Goal: Check status

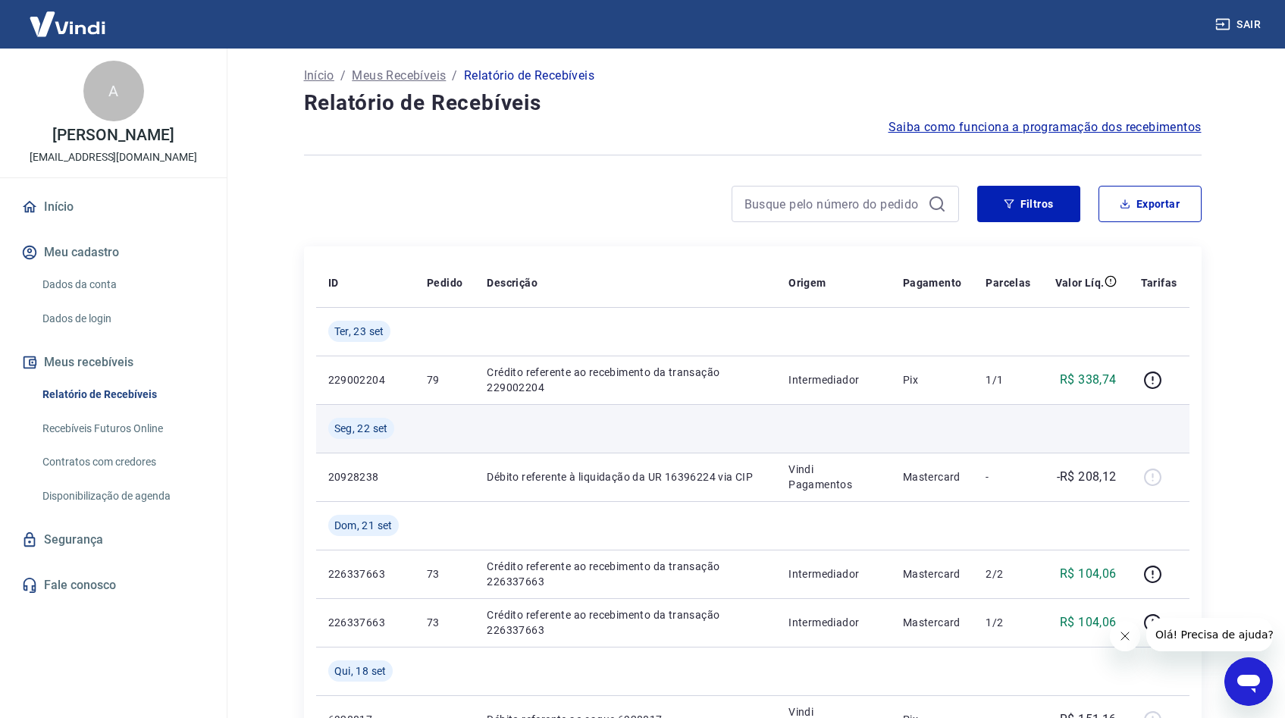
scroll to position [39, 0]
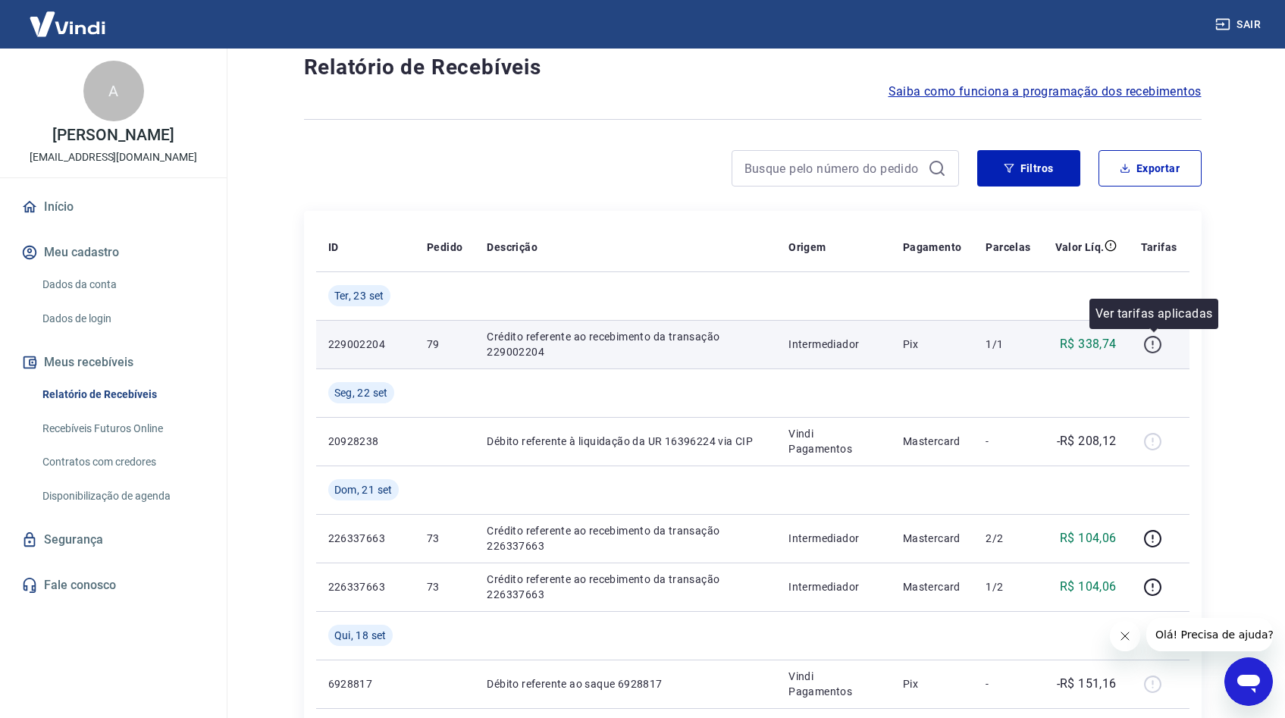
click at [1163, 343] on icon "button" at bounding box center [1153, 344] width 19 height 19
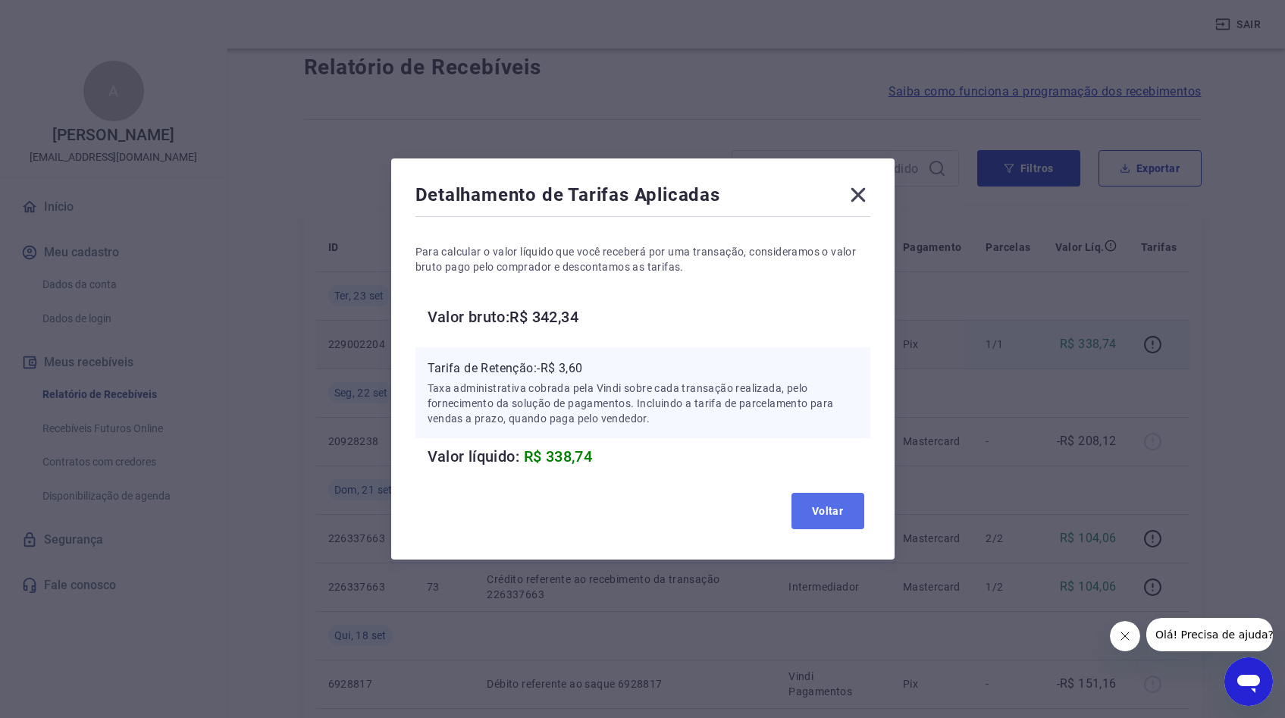
click at [838, 510] on button "Voltar" at bounding box center [828, 511] width 73 height 36
